Goal: Use online tool/utility: Utilize a website feature to perform a specific function

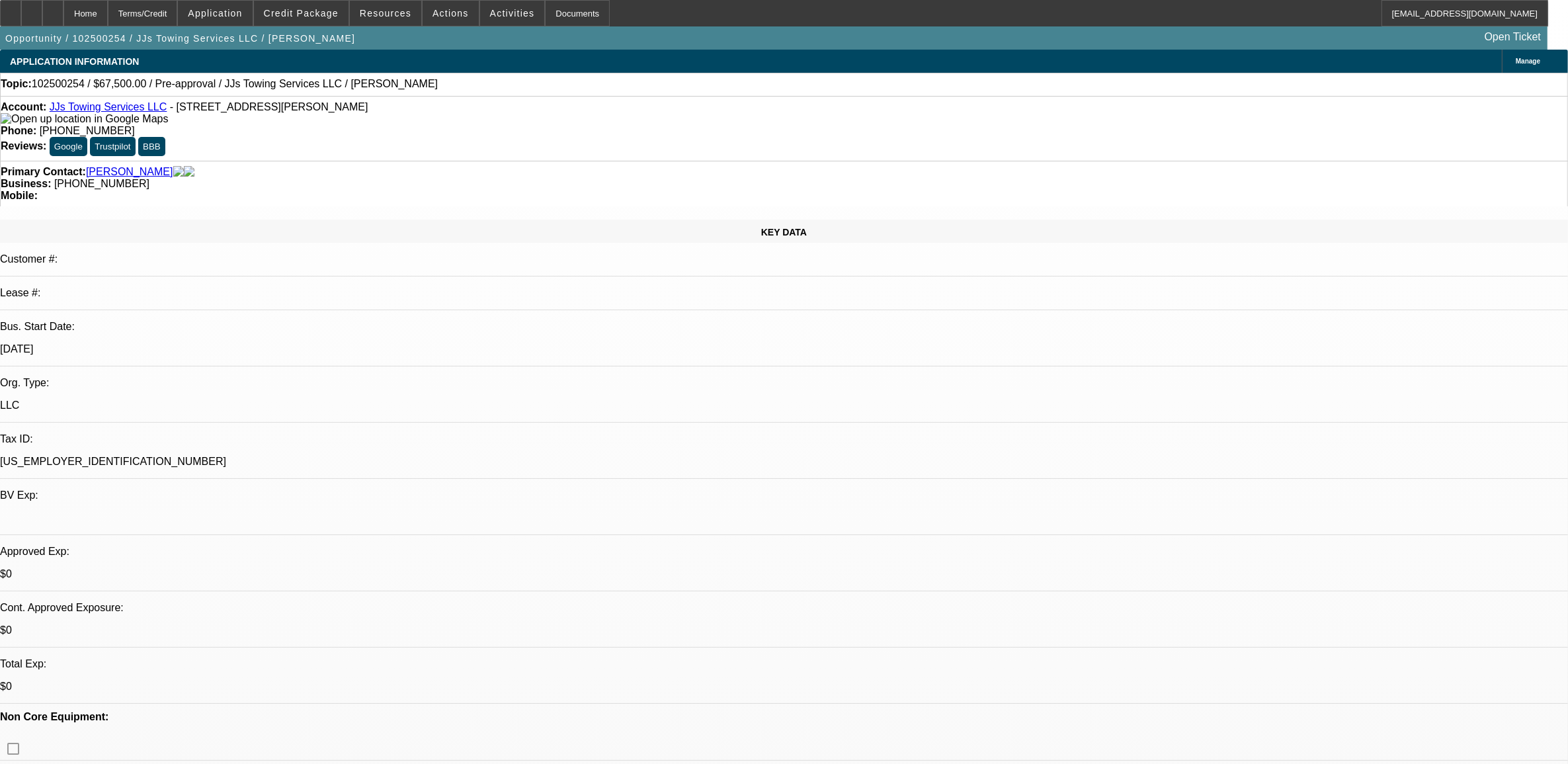
select select "0.1"
select select "1"
select select "2"
select select "6"
click at [121, 109] on link "JJs Towing Services LLC" at bounding box center [108, 107] width 118 height 11
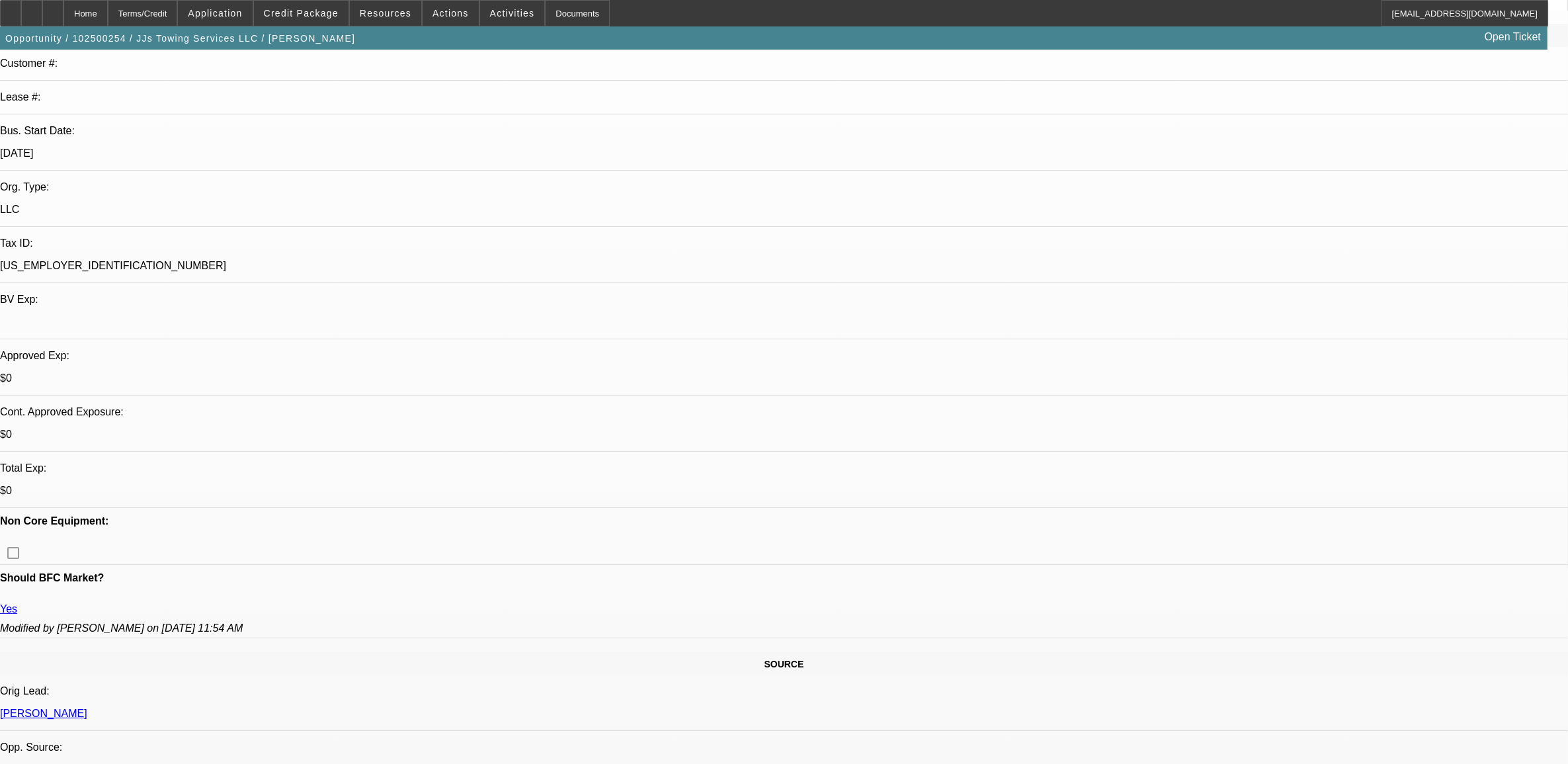
scroll to position [248, 0]
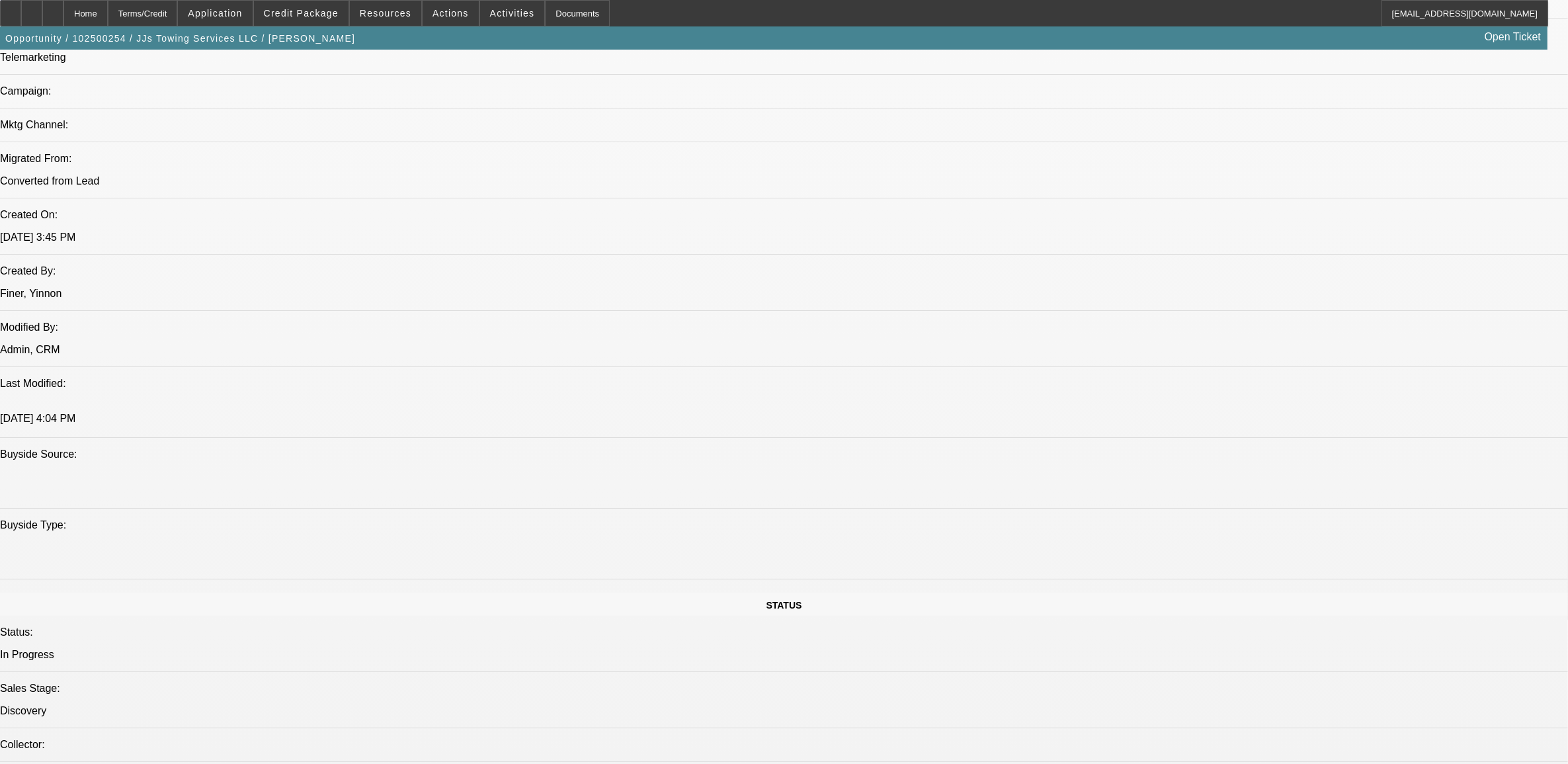
scroll to position [910, 0]
drag, startPoint x: 459, startPoint y: 620, endPoint x: 402, endPoint y: 619, distance: 57.0
drag, startPoint x: 402, startPoint y: 619, endPoint x: 486, endPoint y: 628, distance: 84.5
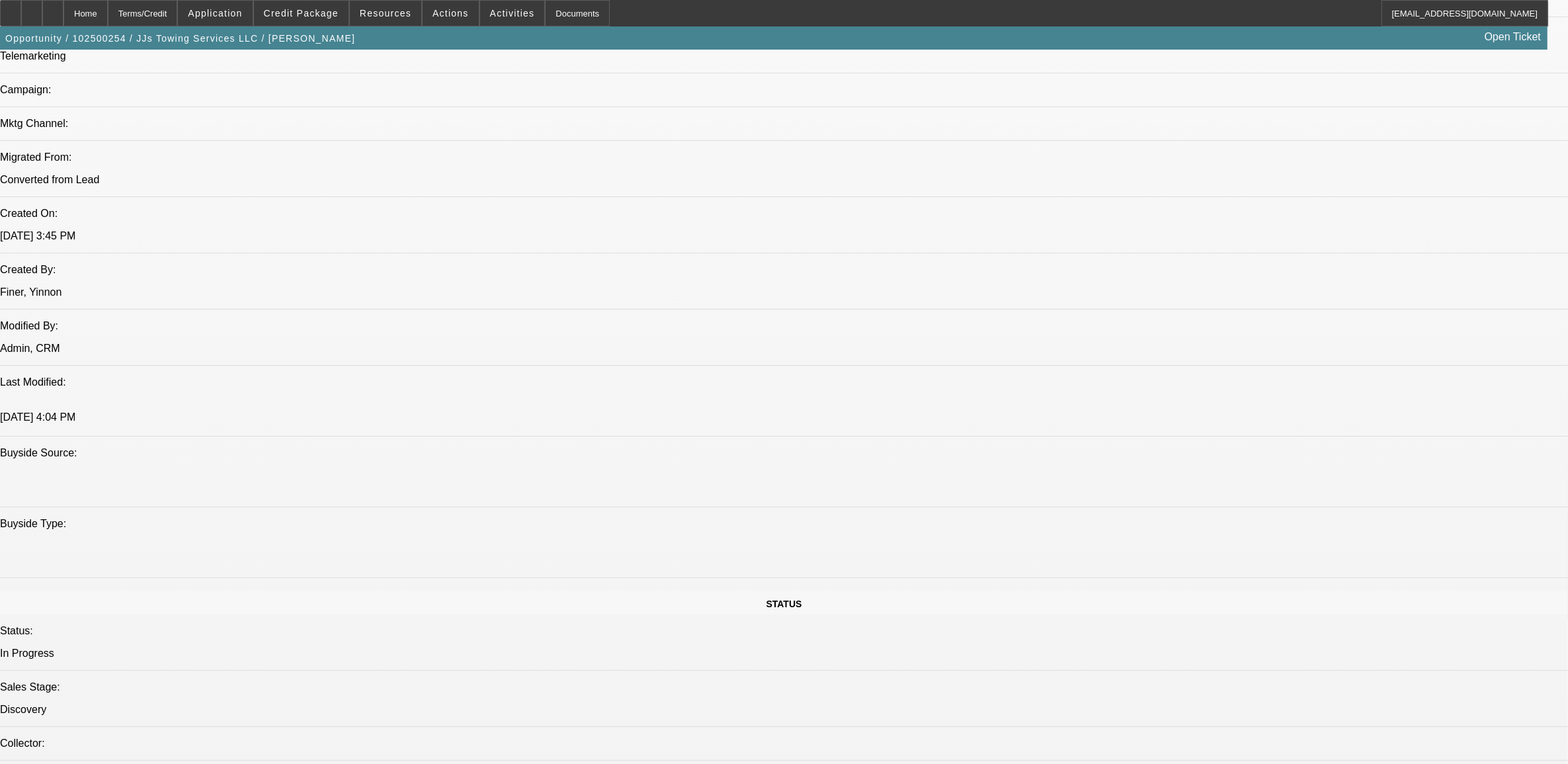
drag, startPoint x: 650, startPoint y: 460, endPoint x: 706, endPoint y: 465, distance: 56.2
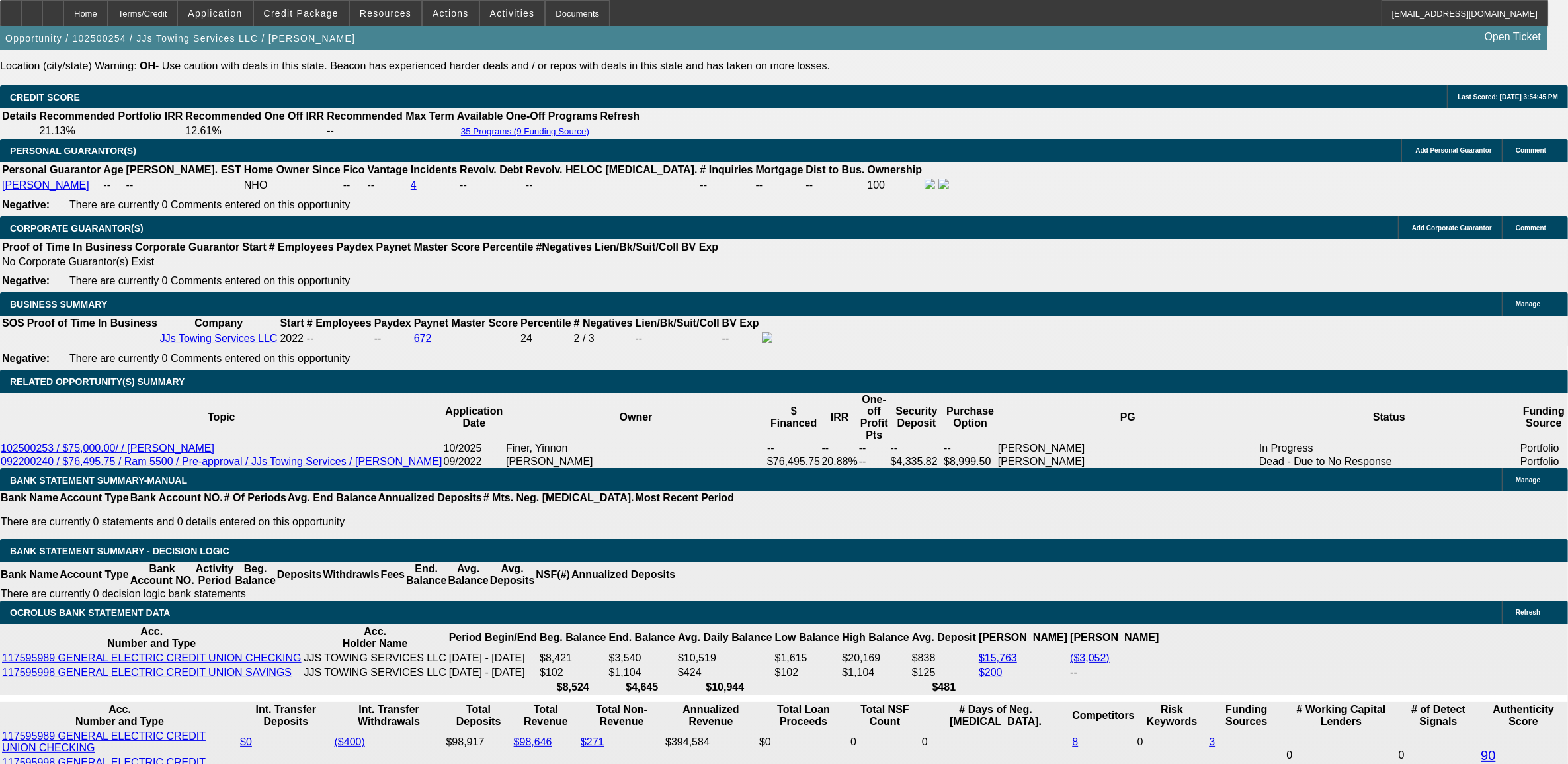
scroll to position [1985, 0]
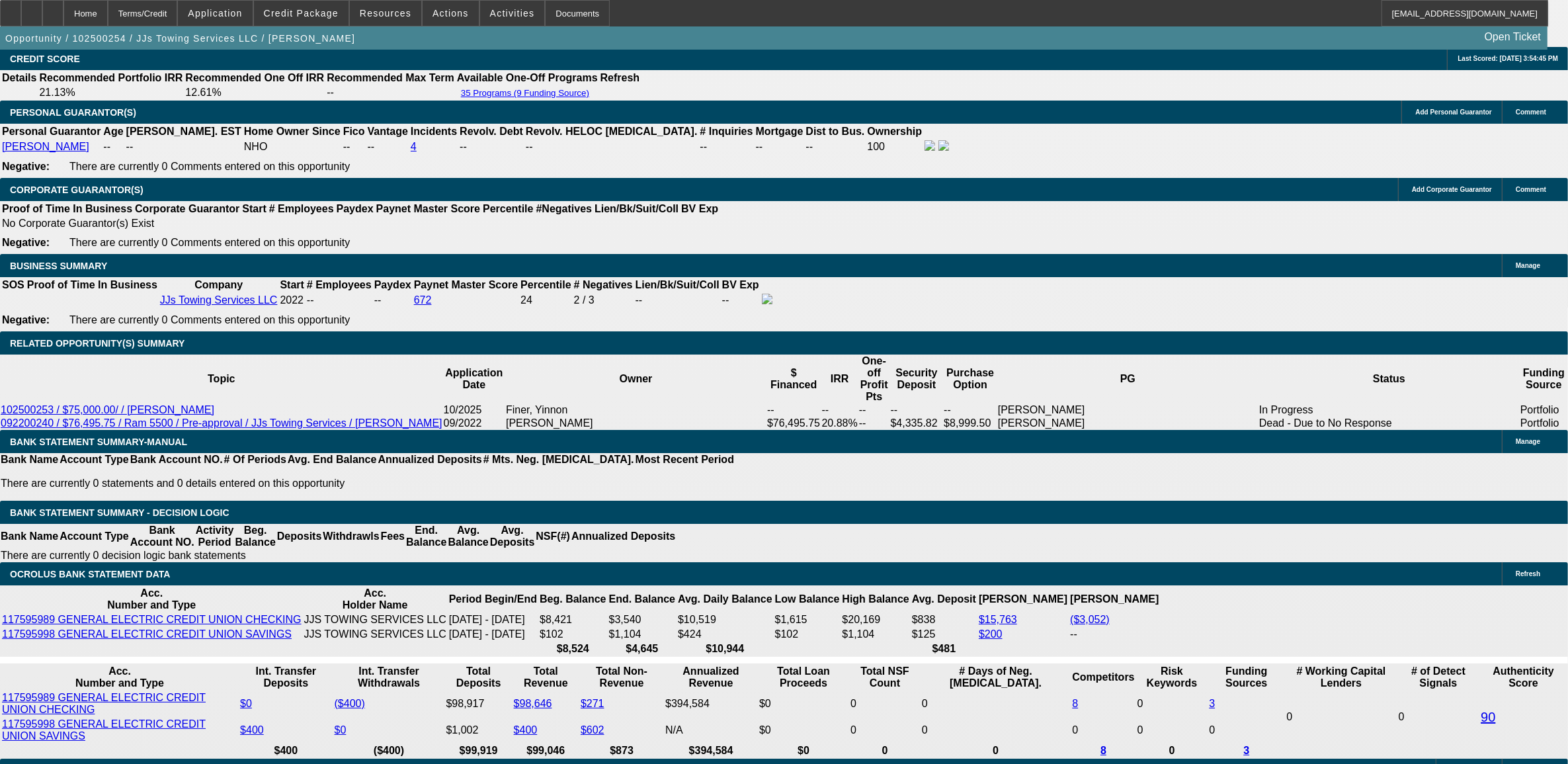
drag, startPoint x: 308, startPoint y: 437, endPoint x: 324, endPoint y: 437, distance: 16.0
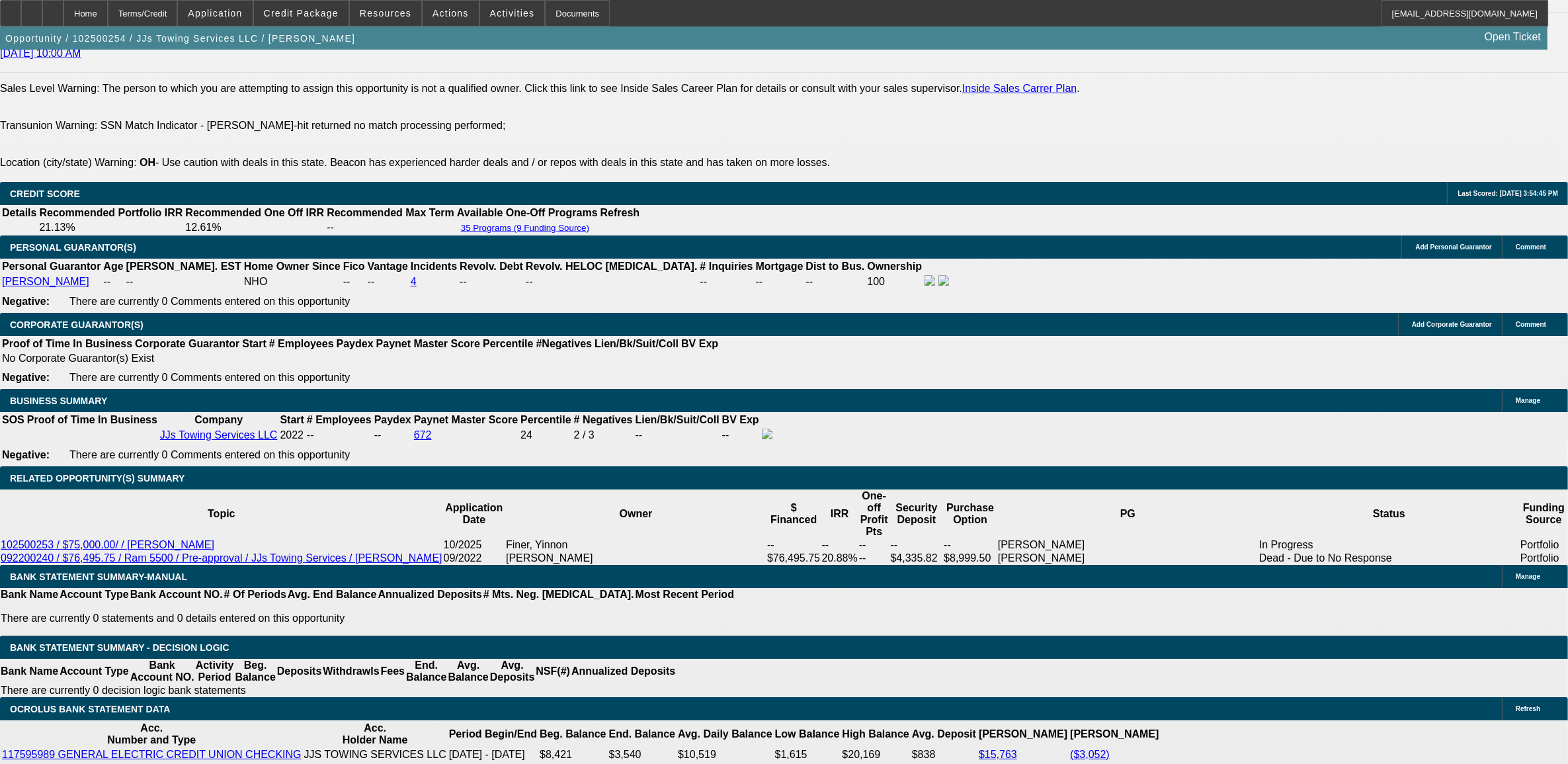
scroll to position [1737, 0]
